Goal: Check status: Check status

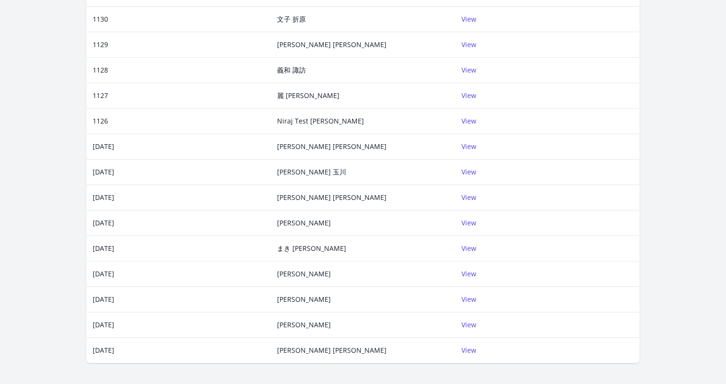
scroll to position [308, 0]
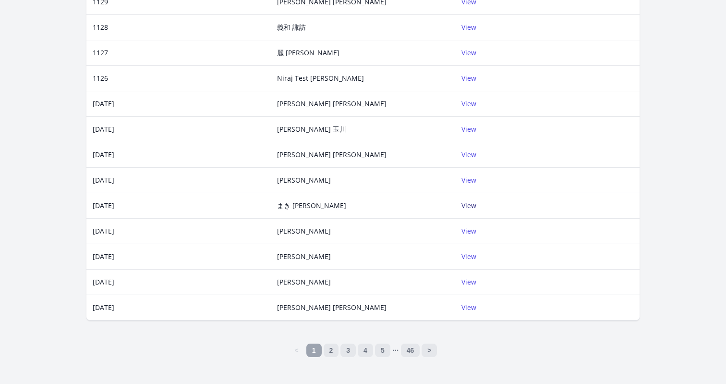
click at [470, 208] on link "View" at bounding box center [469, 205] width 15 height 9
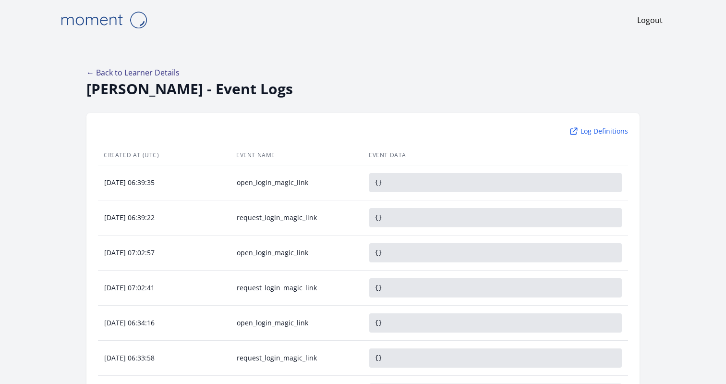
click at [161, 73] on link "← Back to Learner Details" at bounding box center [132, 72] width 93 height 11
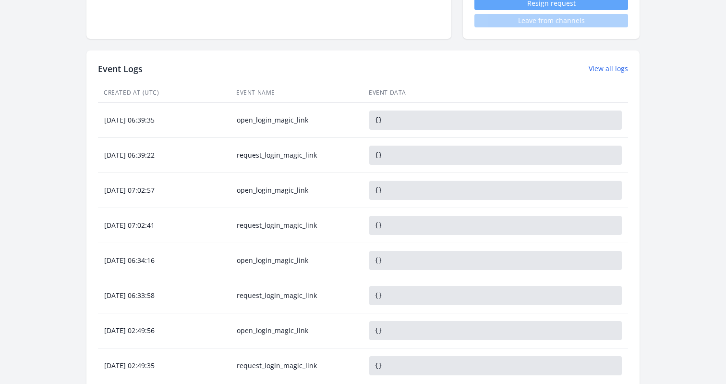
scroll to position [396, 0]
click at [300, 75] on div "Event Logs View all logs" at bounding box center [363, 69] width 530 height 13
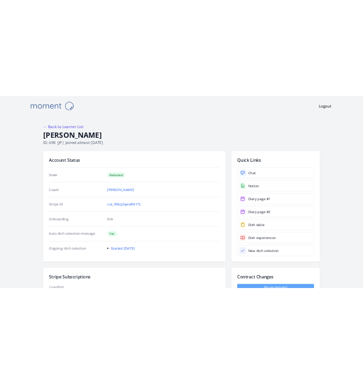
scroll to position [396, 0]
